Goal: Task Accomplishment & Management: Manage account settings

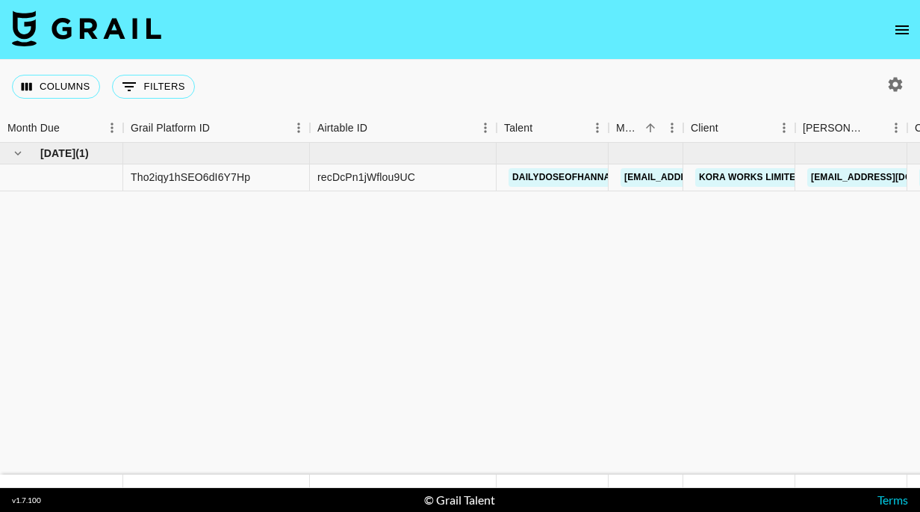
click at [892, 81] on icon "button" at bounding box center [896, 84] width 14 height 14
select select "[DATE]"
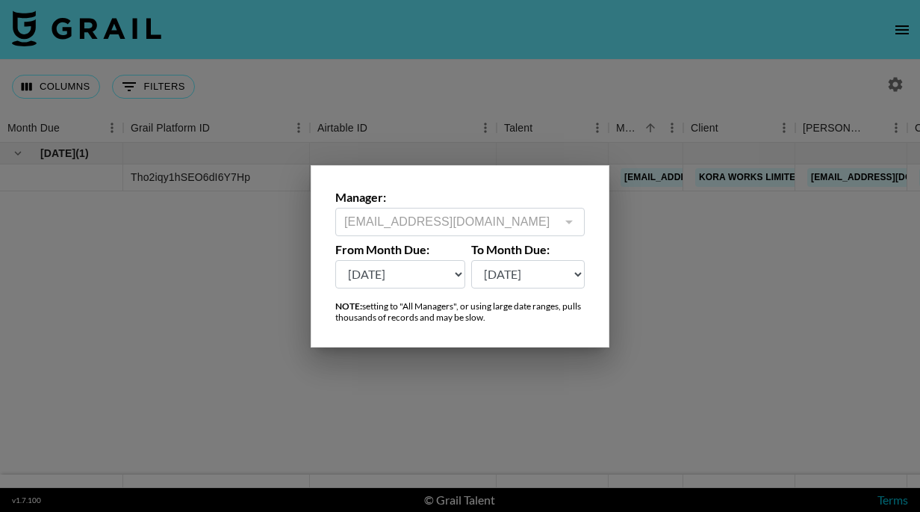
click at [649, 281] on div at bounding box center [460, 256] width 920 height 512
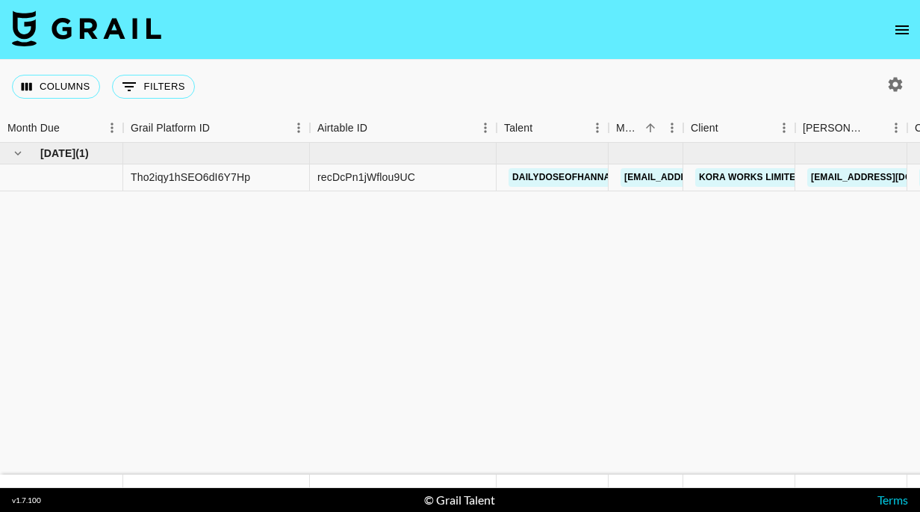
click at [883, 88] on div at bounding box center [895, 84] width 25 height 25
click at [890, 87] on icon "button" at bounding box center [896, 84] width 14 height 14
select select "[DATE]"
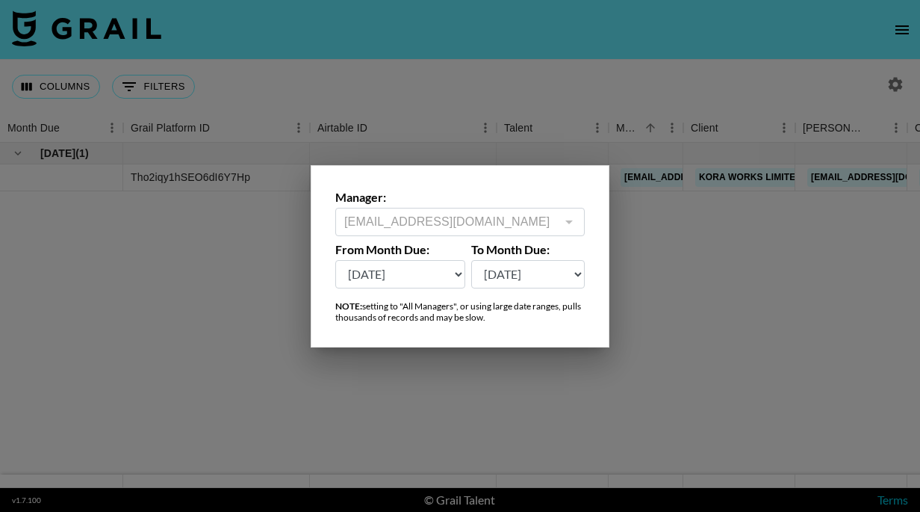
click at [559, 233] on div "[EMAIL_ADDRESS][DOMAIN_NAME] ​" at bounding box center [459, 222] width 249 height 28
click at [641, 230] on div at bounding box center [460, 256] width 920 height 512
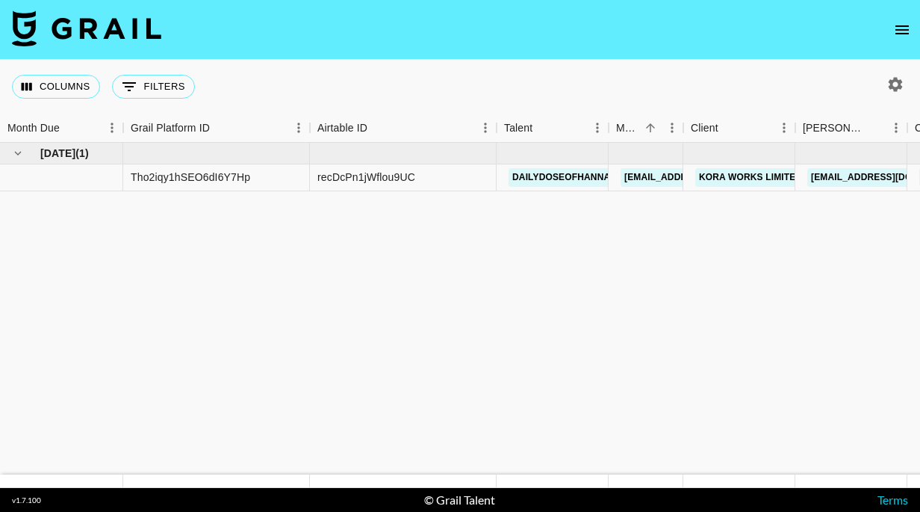
click at [896, 83] on icon "button" at bounding box center [895, 84] width 18 height 18
select select "[DATE]"
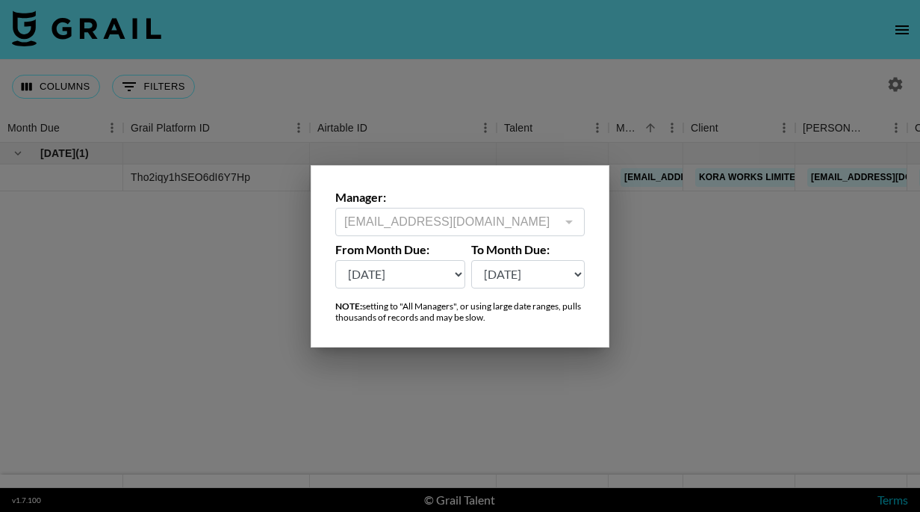
click at [585, 240] on div "Manager: [PERSON_NAME][EMAIL_ADDRESS][DOMAIN_NAME] ​ From Month Due: [DATE] [DA…" at bounding box center [460, 256] width 299 height 182
click at [565, 220] on div at bounding box center [568, 221] width 19 height 21
click at [736, 335] on div at bounding box center [460, 256] width 920 height 512
